Goal: Task Accomplishment & Management: Manage account settings

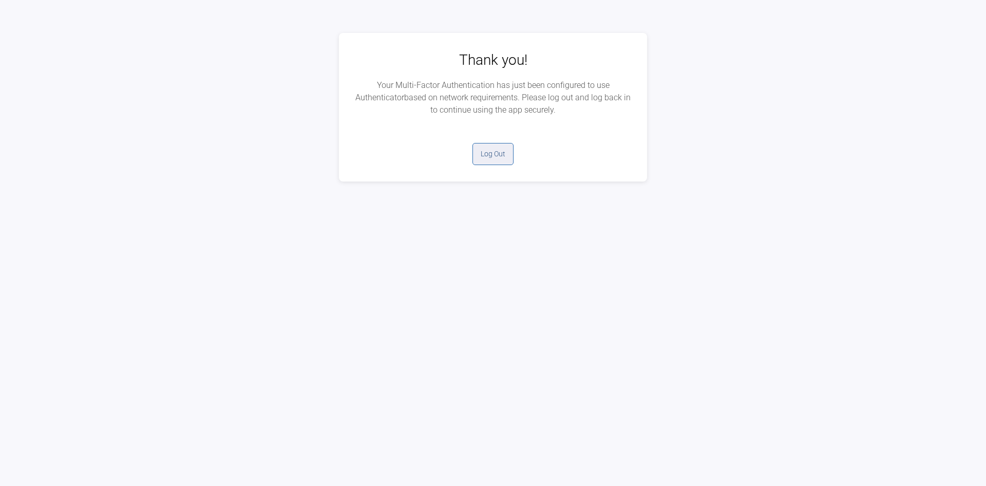
click at [497, 147] on button "Log Out" at bounding box center [493, 154] width 41 height 22
